Goal: Information Seeking & Learning: Learn about a topic

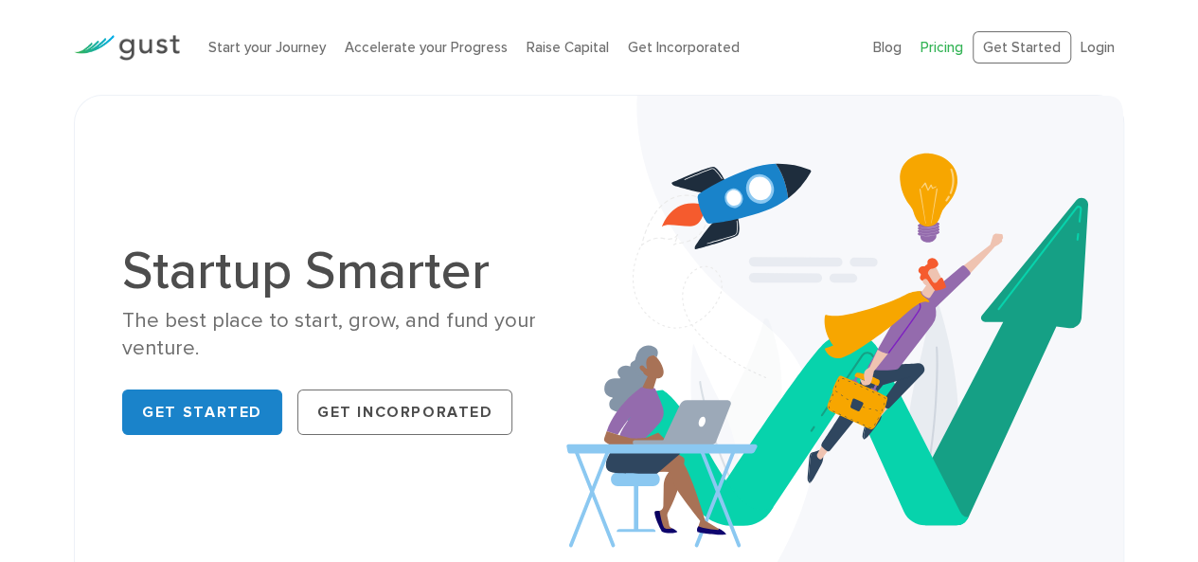
click at [943, 54] on link "Pricing" at bounding box center [942, 47] width 43 height 17
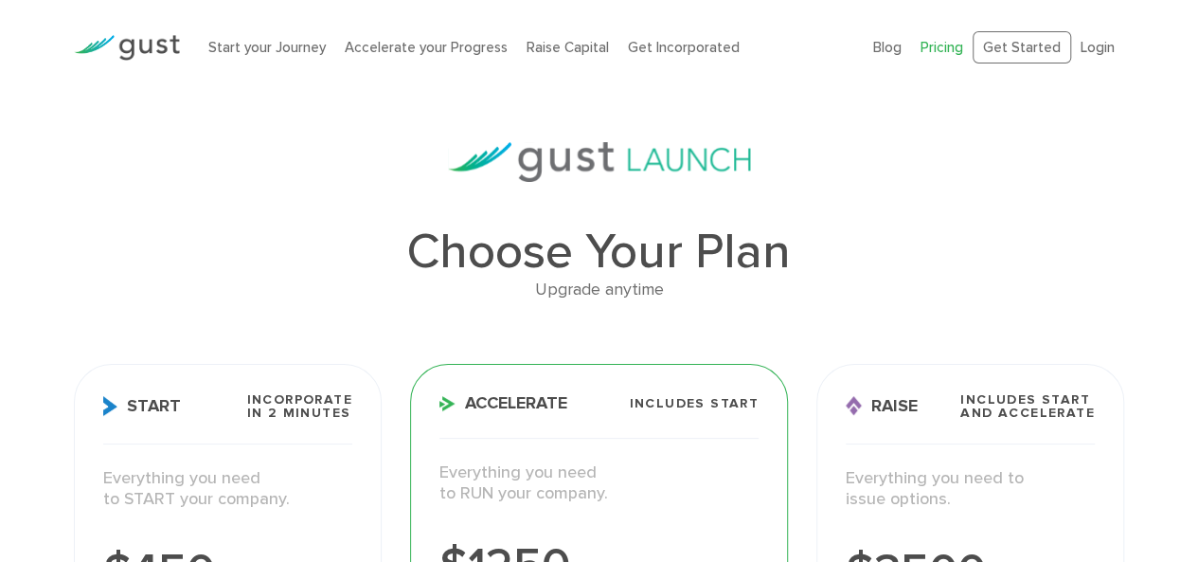
click at [127, 61] on img at bounding box center [127, 48] width 106 height 26
